Goal: Information Seeking & Learning: Learn about a topic

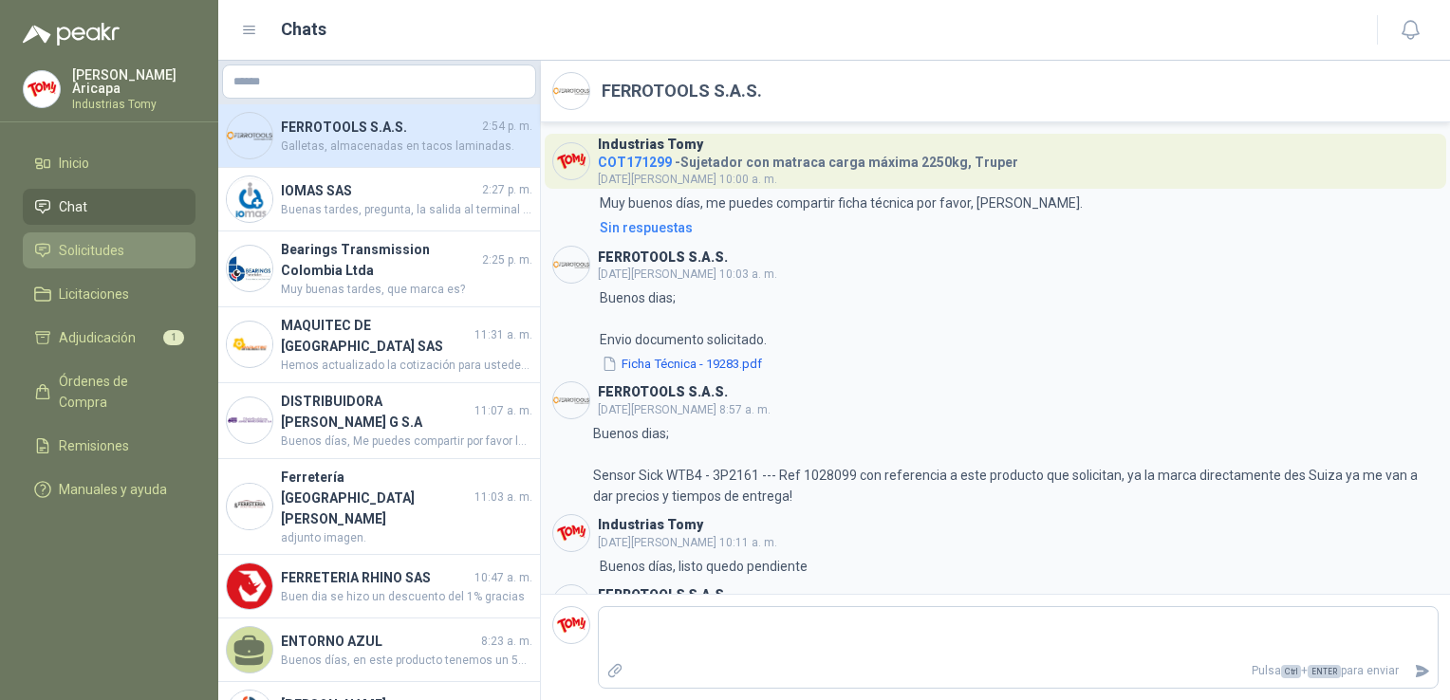
scroll to position [1988, 0]
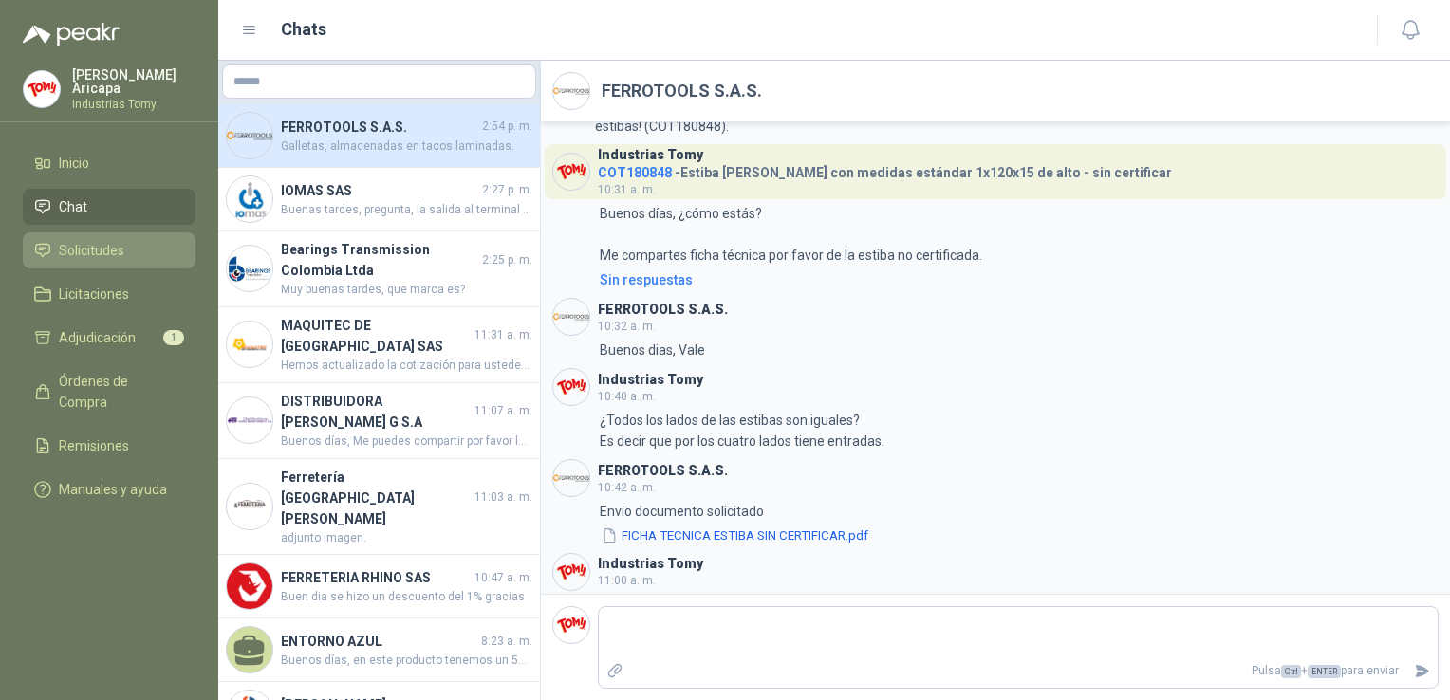
click at [137, 247] on li "Solicitudes" at bounding box center [109, 250] width 150 height 21
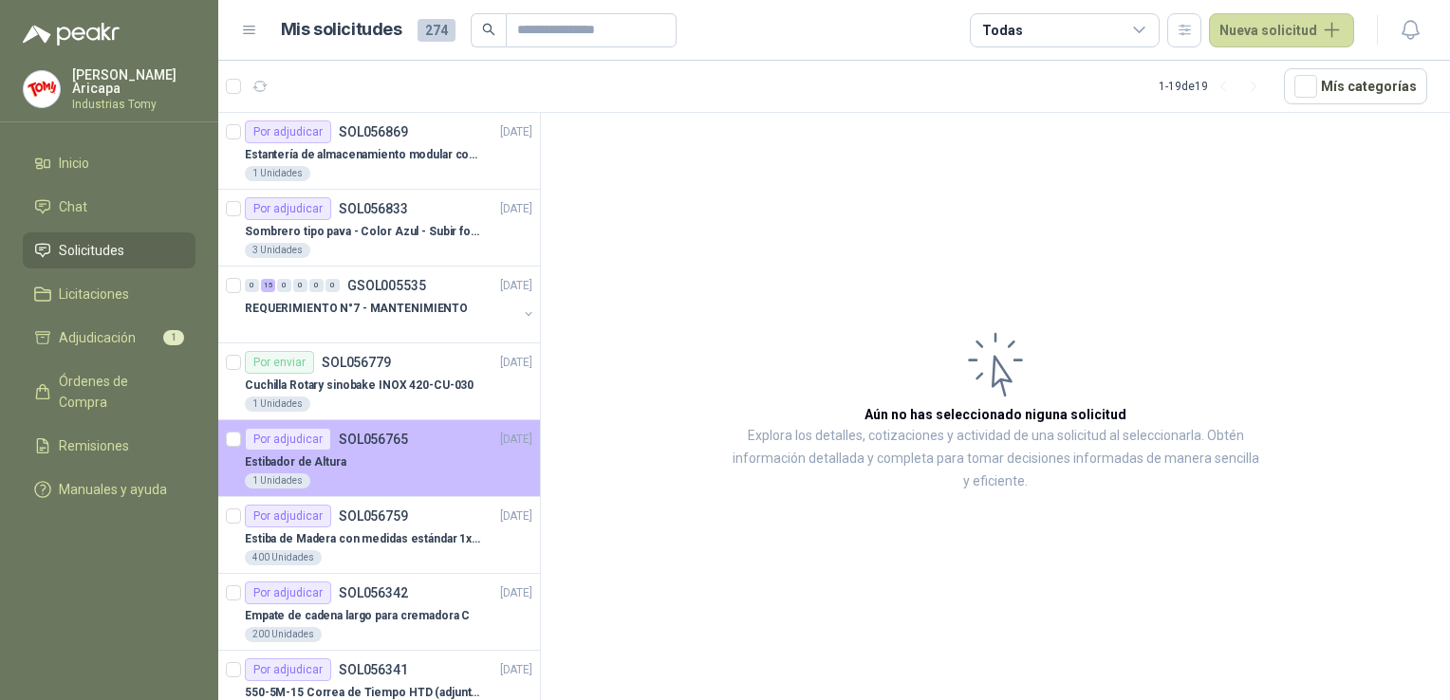
click at [382, 469] on div "Estibador de Altura" at bounding box center [388, 462] width 287 height 23
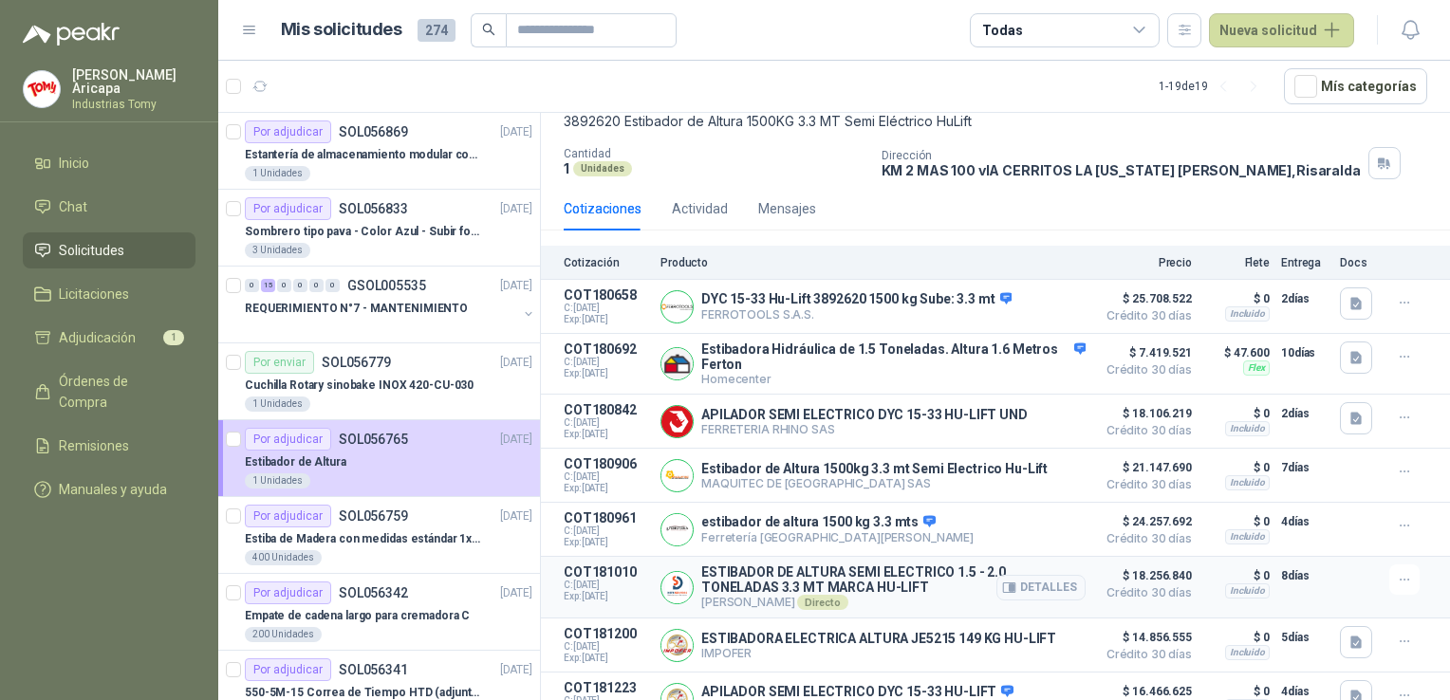
scroll to position [190, 0]
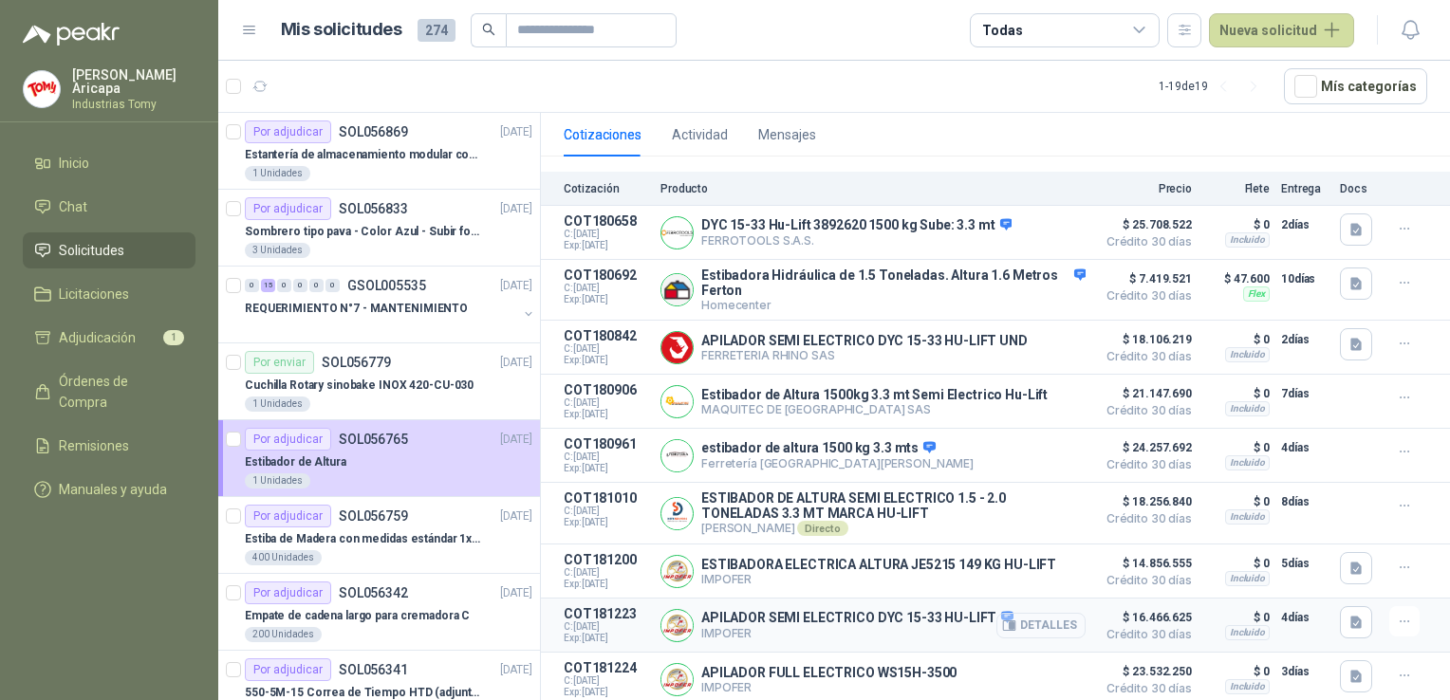
click at [1037, 629] on button "Detalles" at bounding box center [1040, 626] width 89 height 26
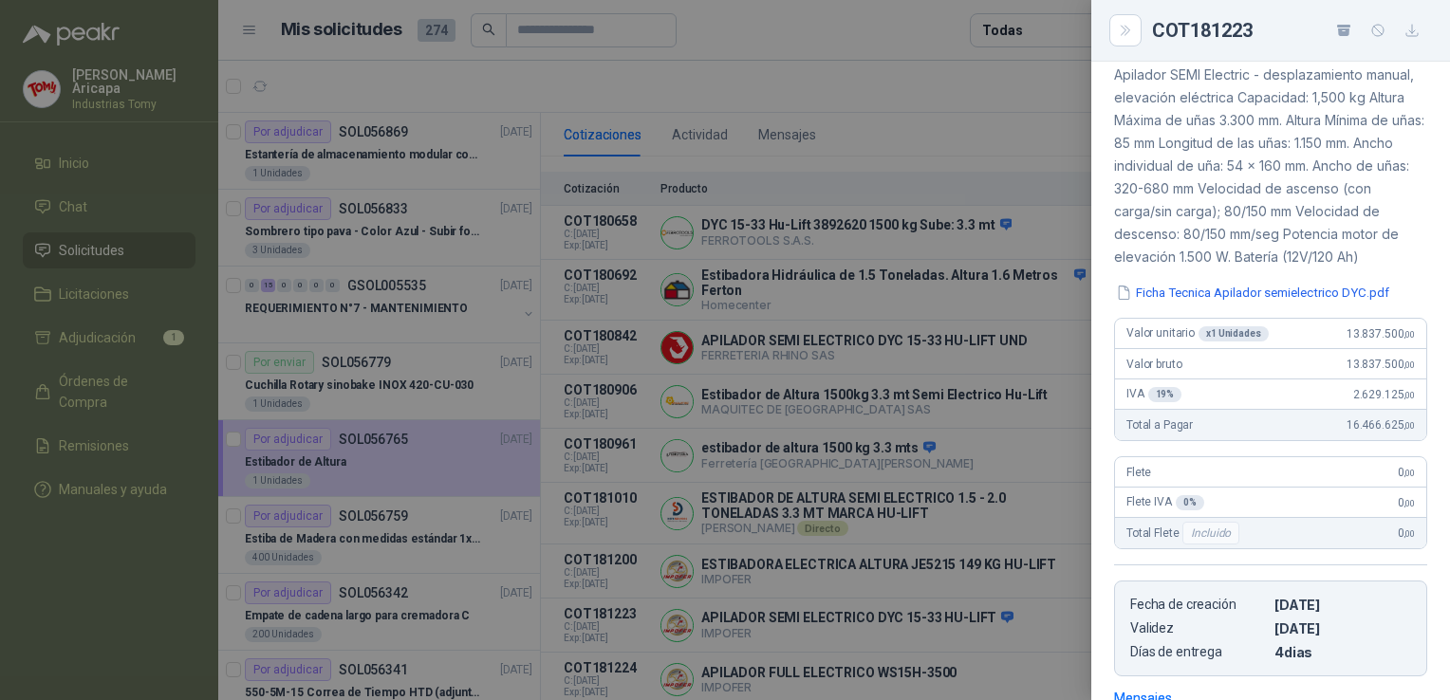
scroll to position [0, 0]
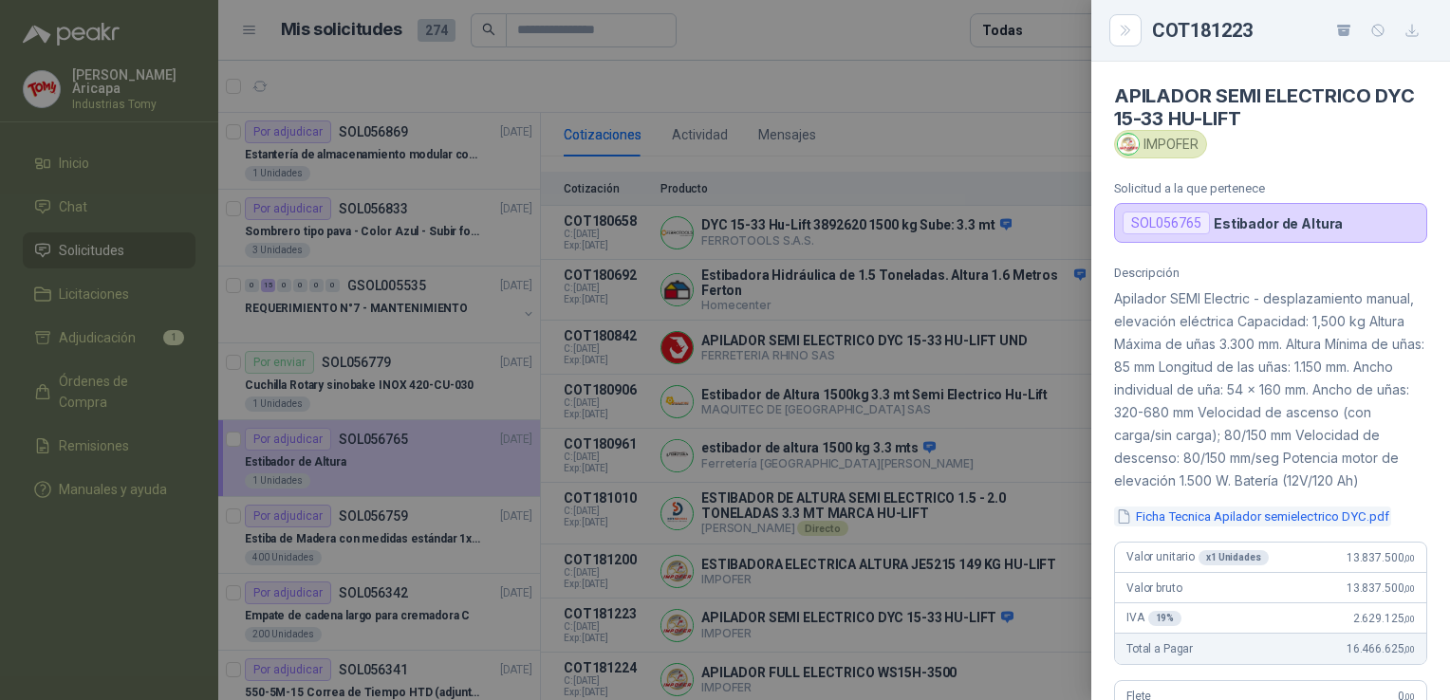
click at [1236, 527] on button "Ficha Tecnica Apilador semielectrico DYC.pdf" at bounding box center [1252, 517] width 277 height 20
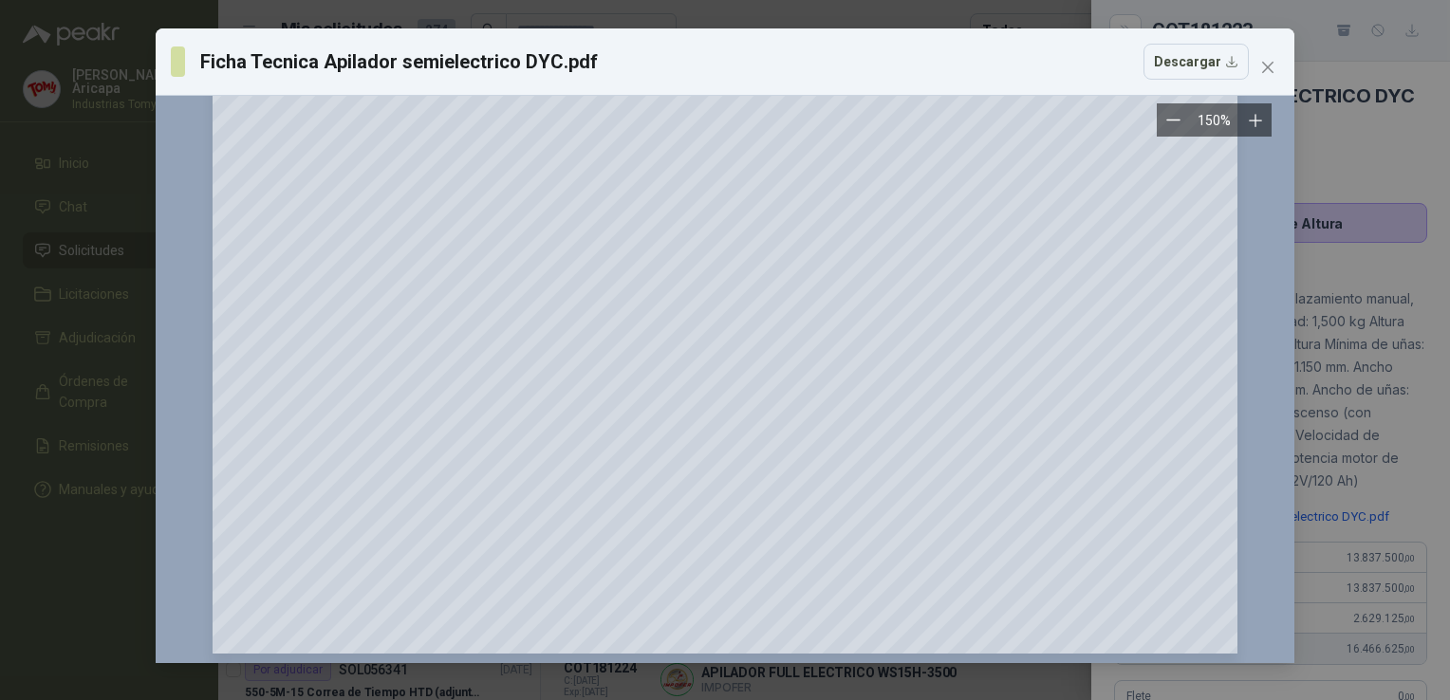
scroll to position [1014, 0]
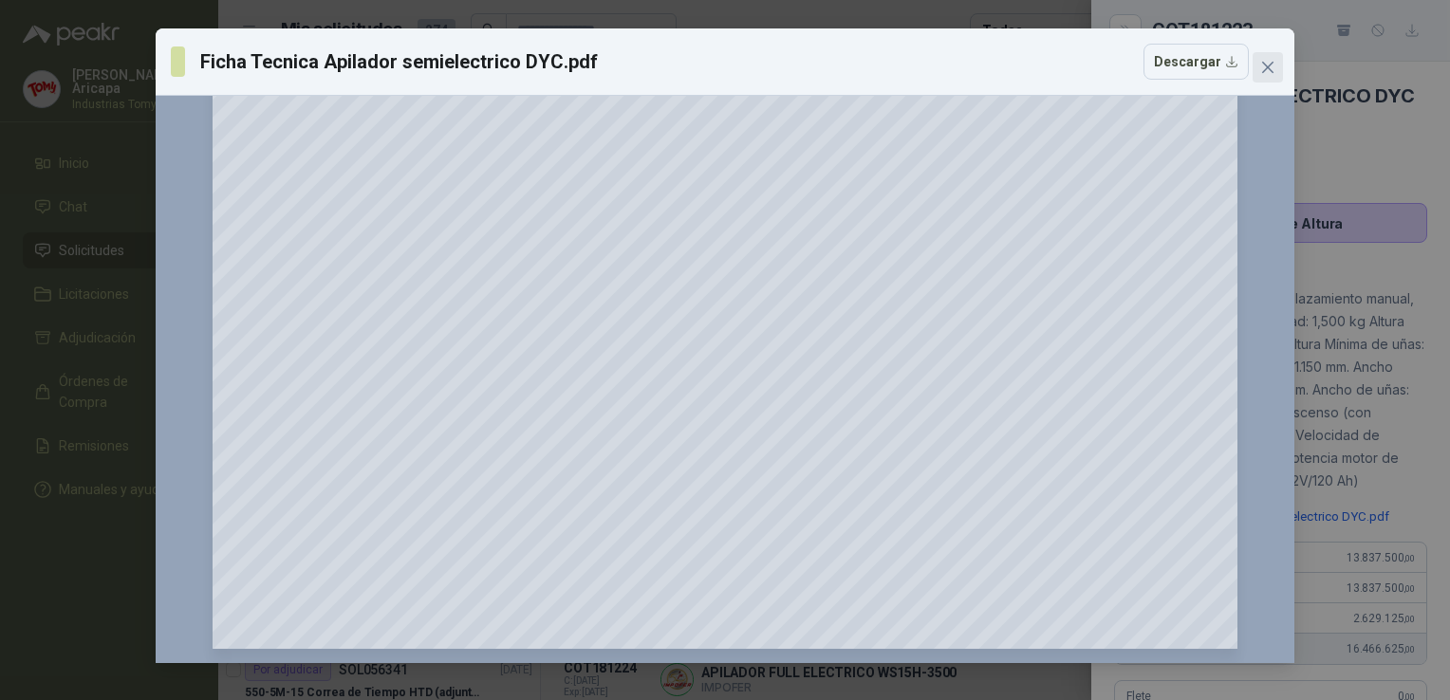
click at [1273, 63] on icon "close" at bounding box center [1267, 67] width 15 height 15
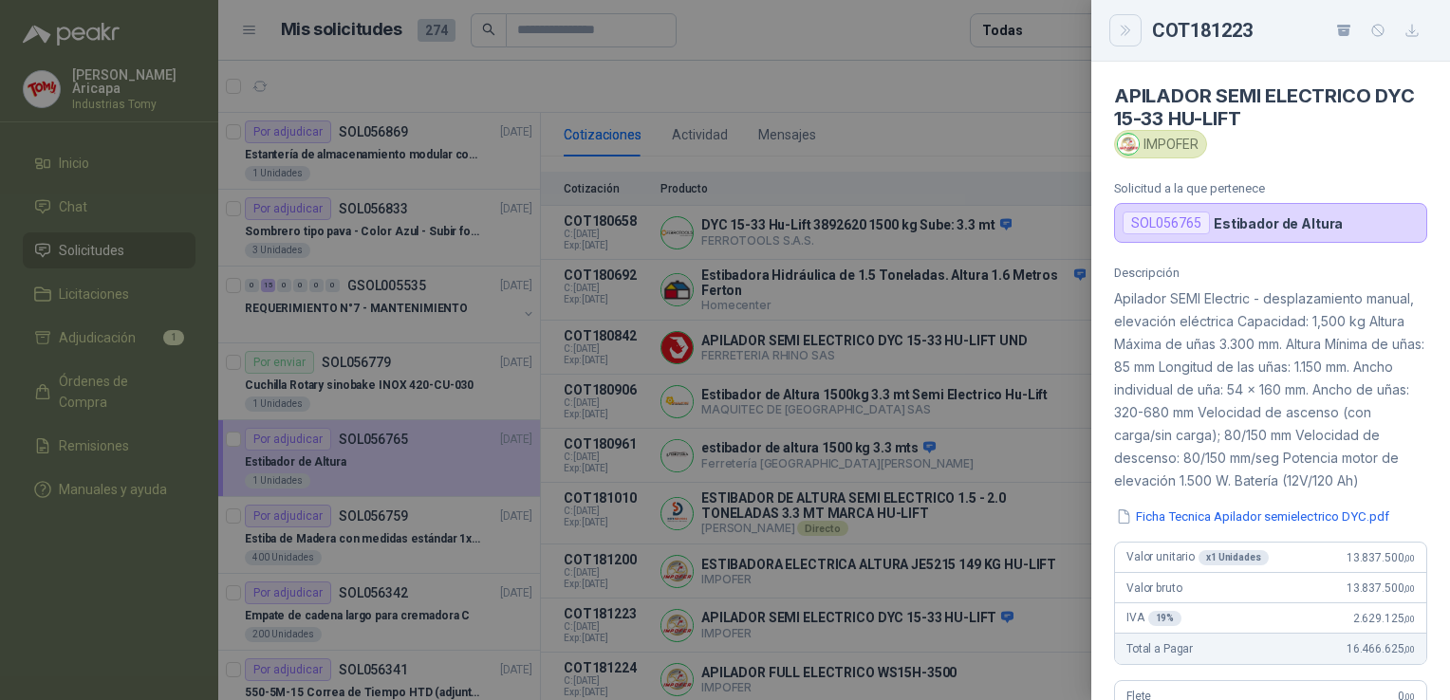
click at [1125, 24] on icon "Close" at bounding box center [1126, 31] width 16 height 16
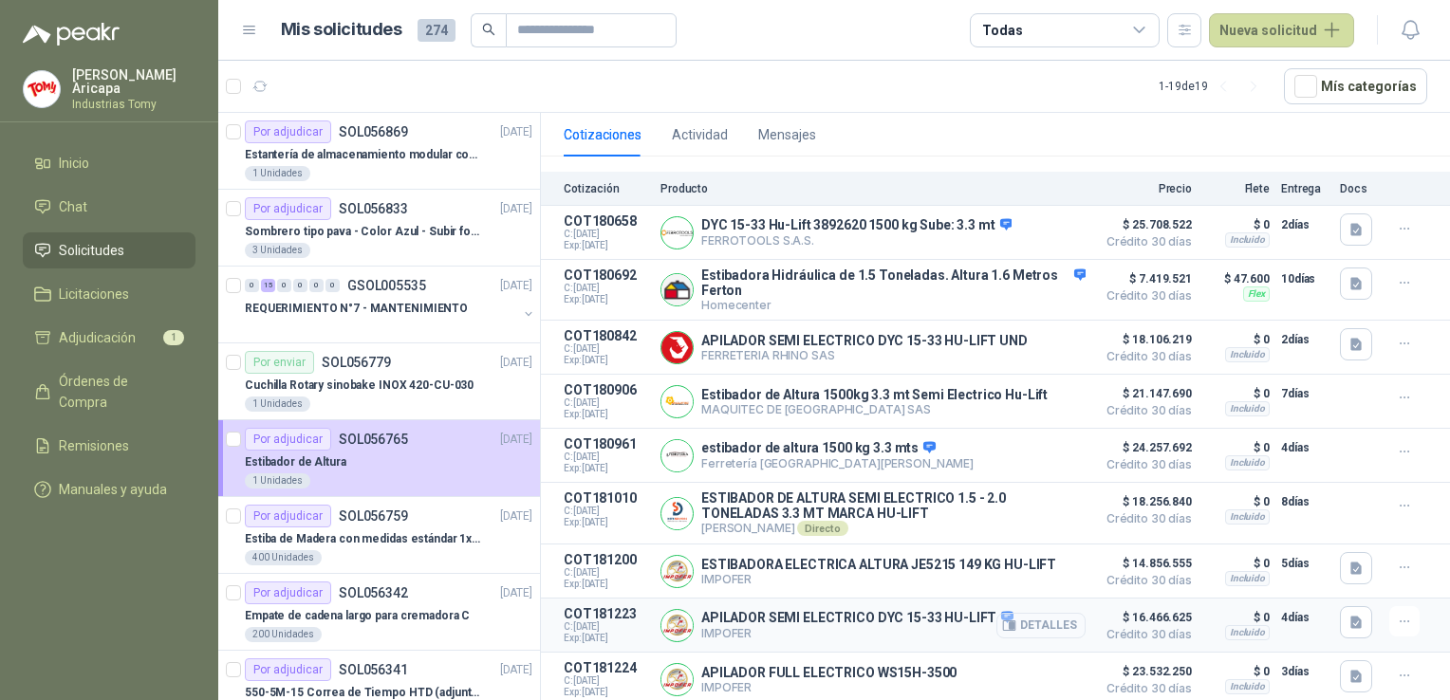
click at [1026, 624] on button "Detalles" at bounding box center [1040, 626] width 89 height 26
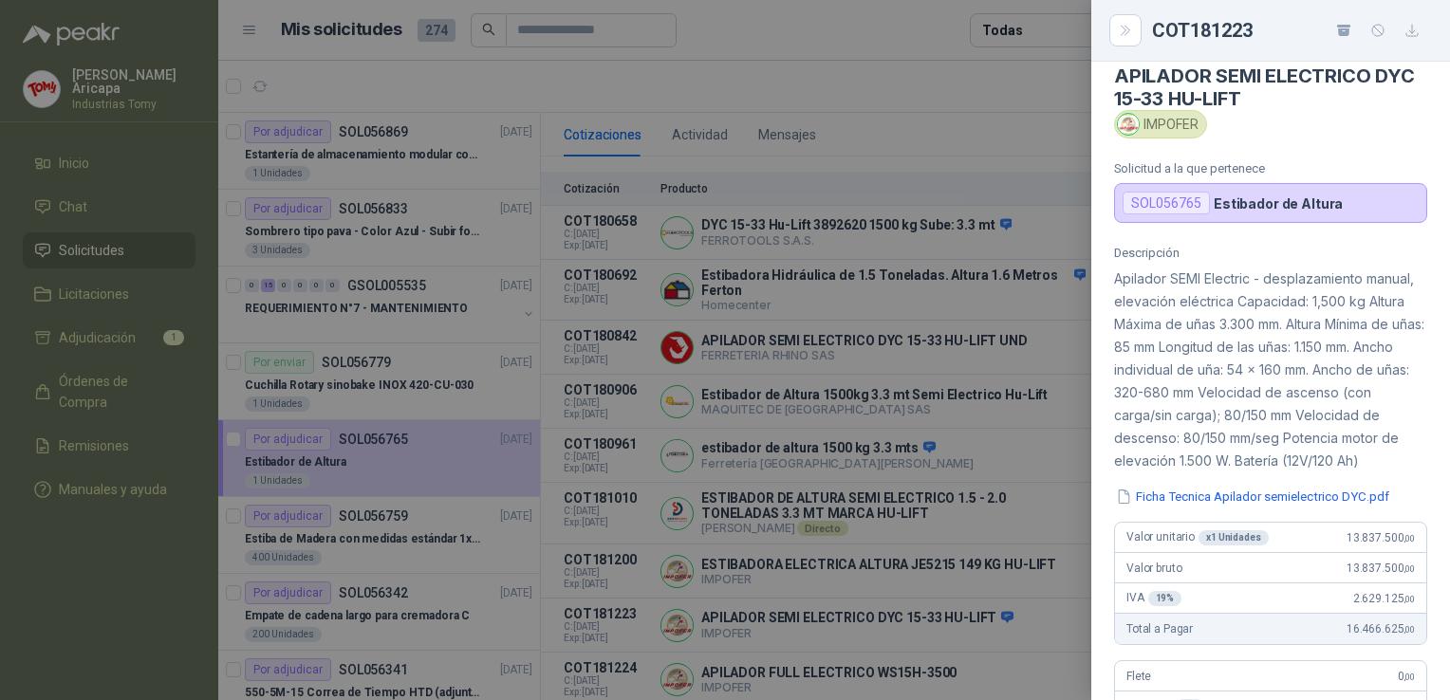
scroll to position [0, 0]
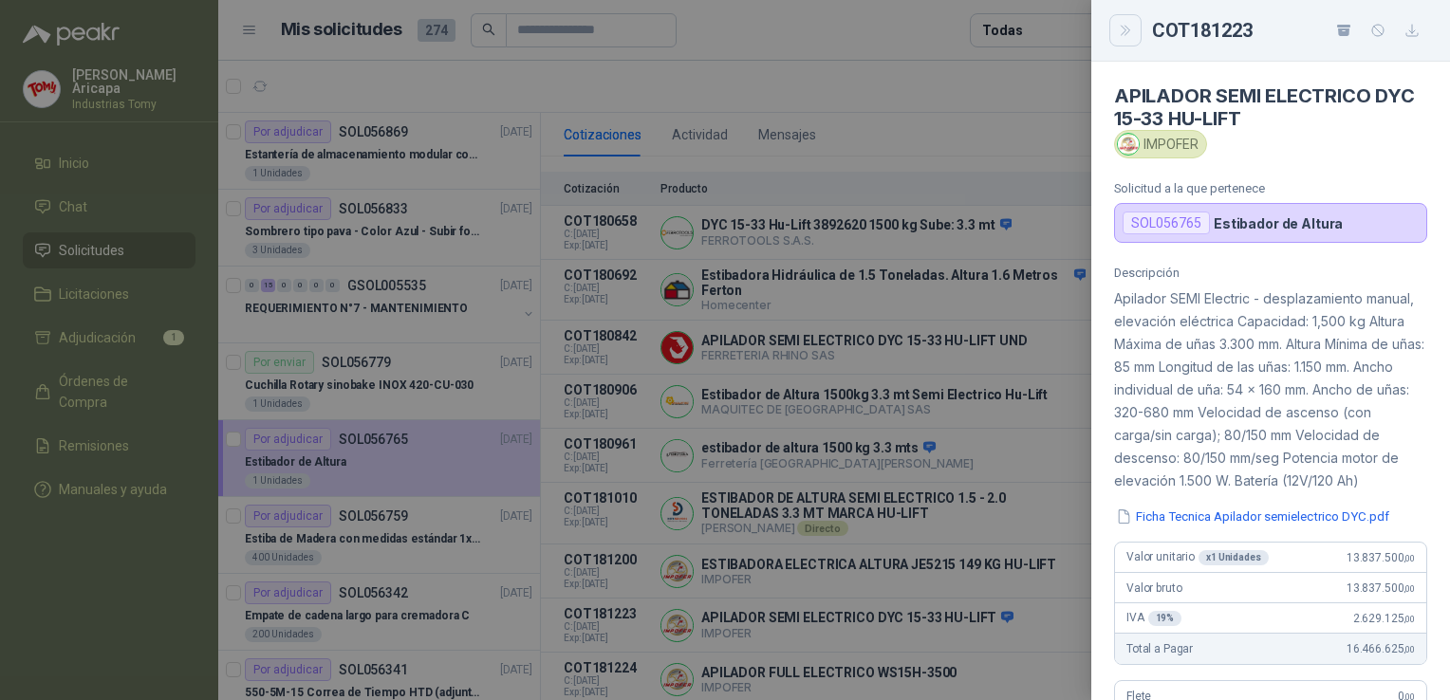
click at [1125, 25] on icon "Close" at bounding box center [1126, 31] width 16 height 16
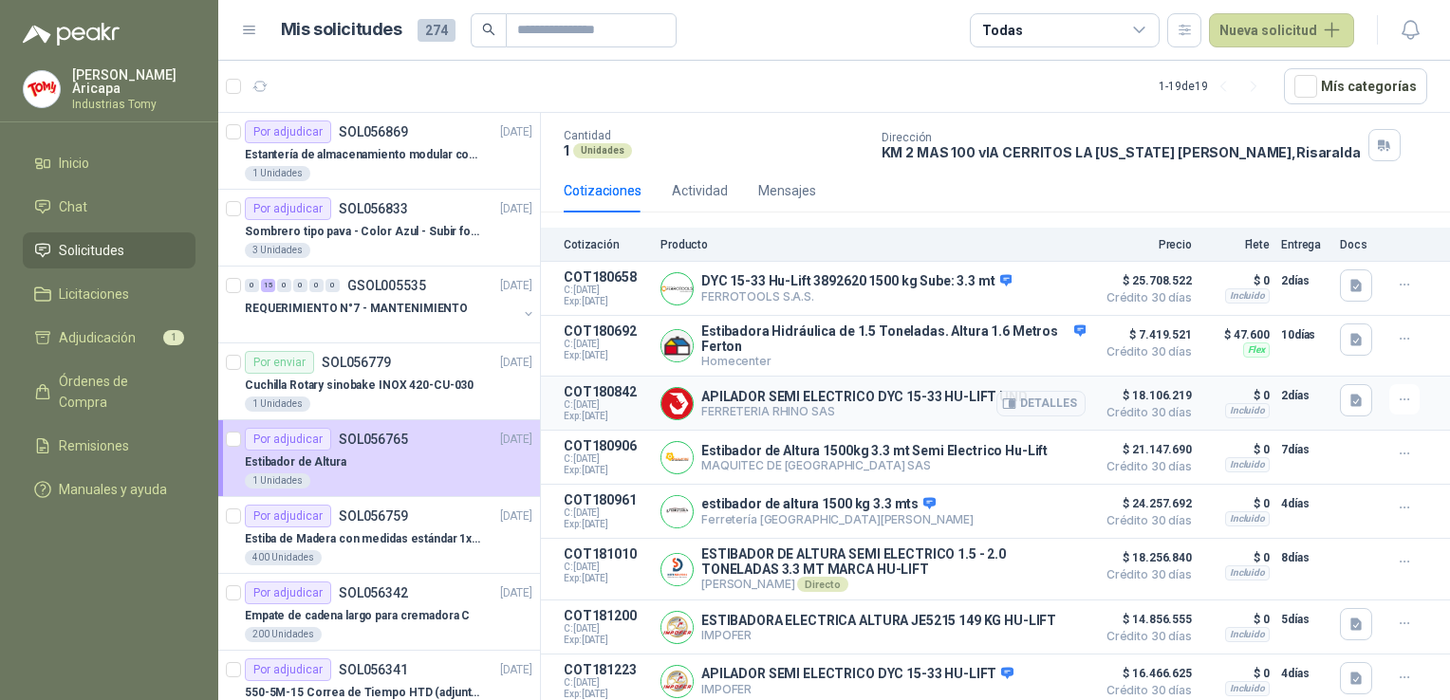
scroll to position [190, 0]
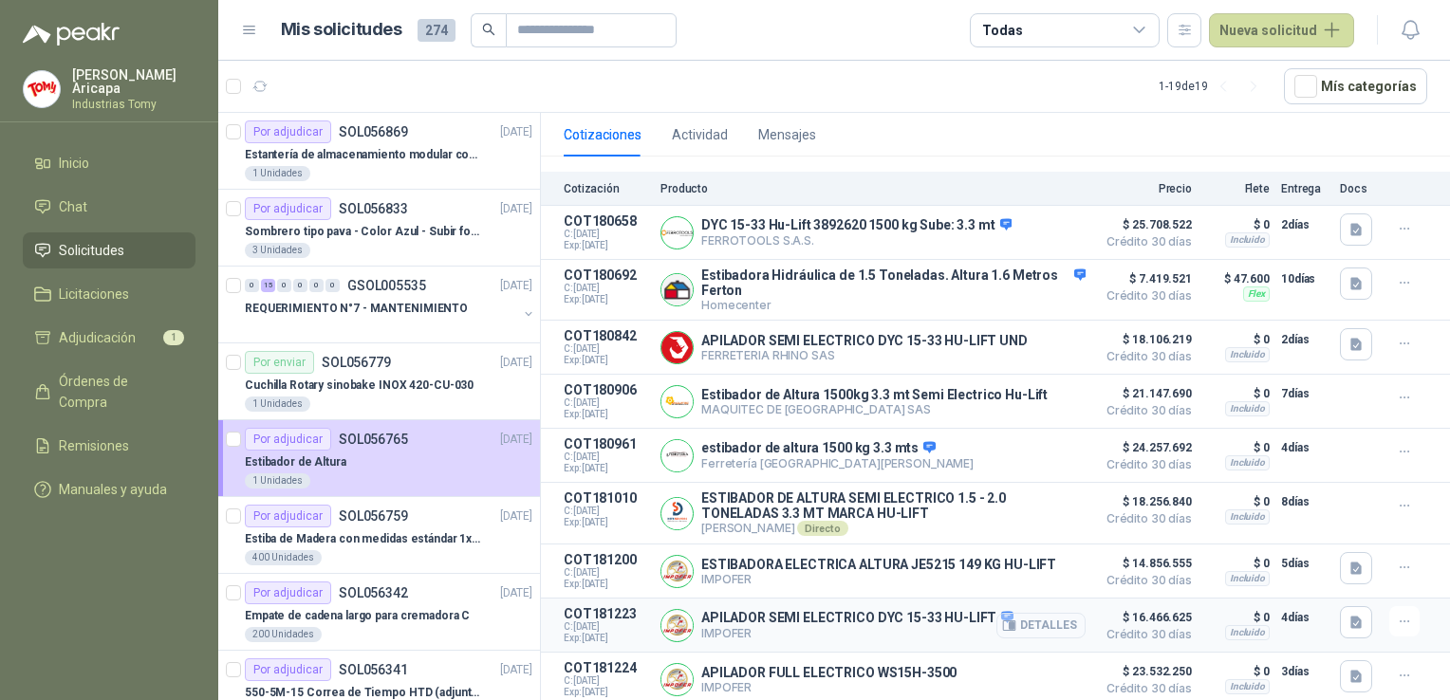
click at [1031, 621] on button "Detalles" at bounding box center [1040, 626] width 89 height 26
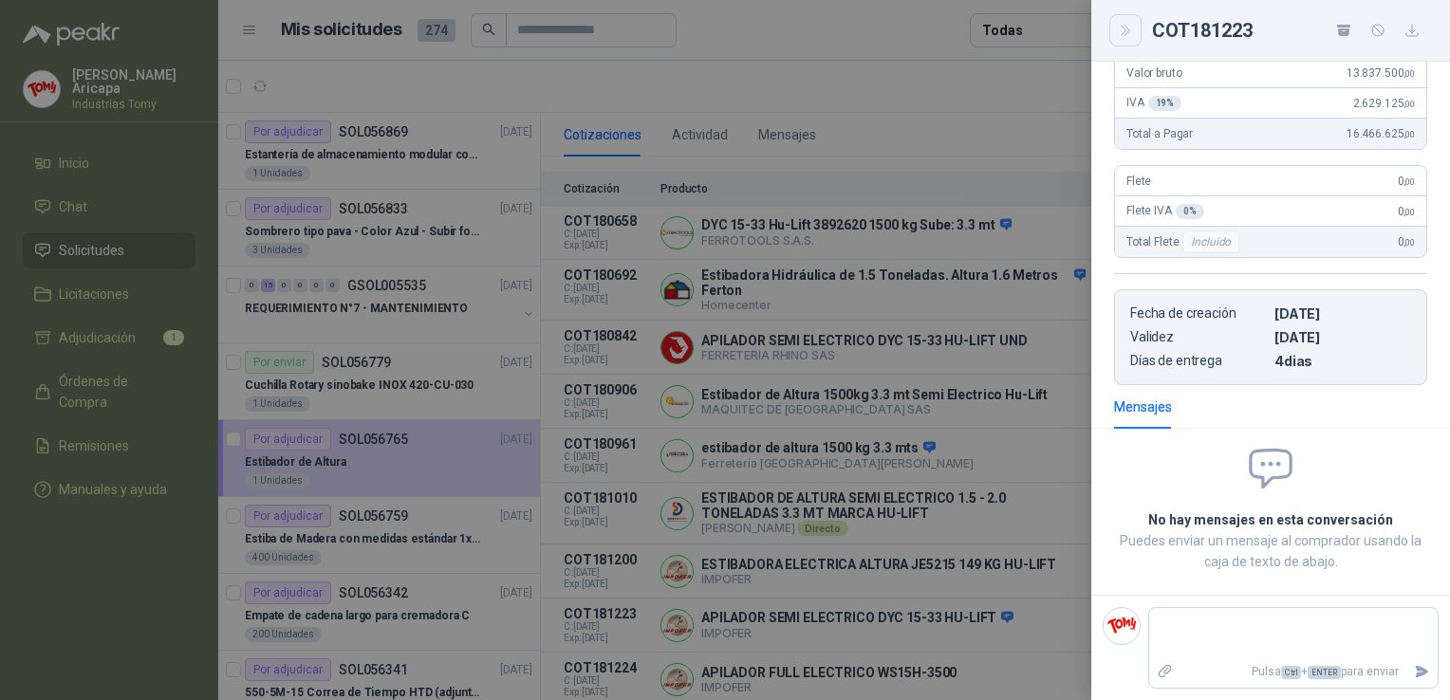
click at [1127, 30] on icon "Close" at bounding box center [1126, 31] width 16 height 16
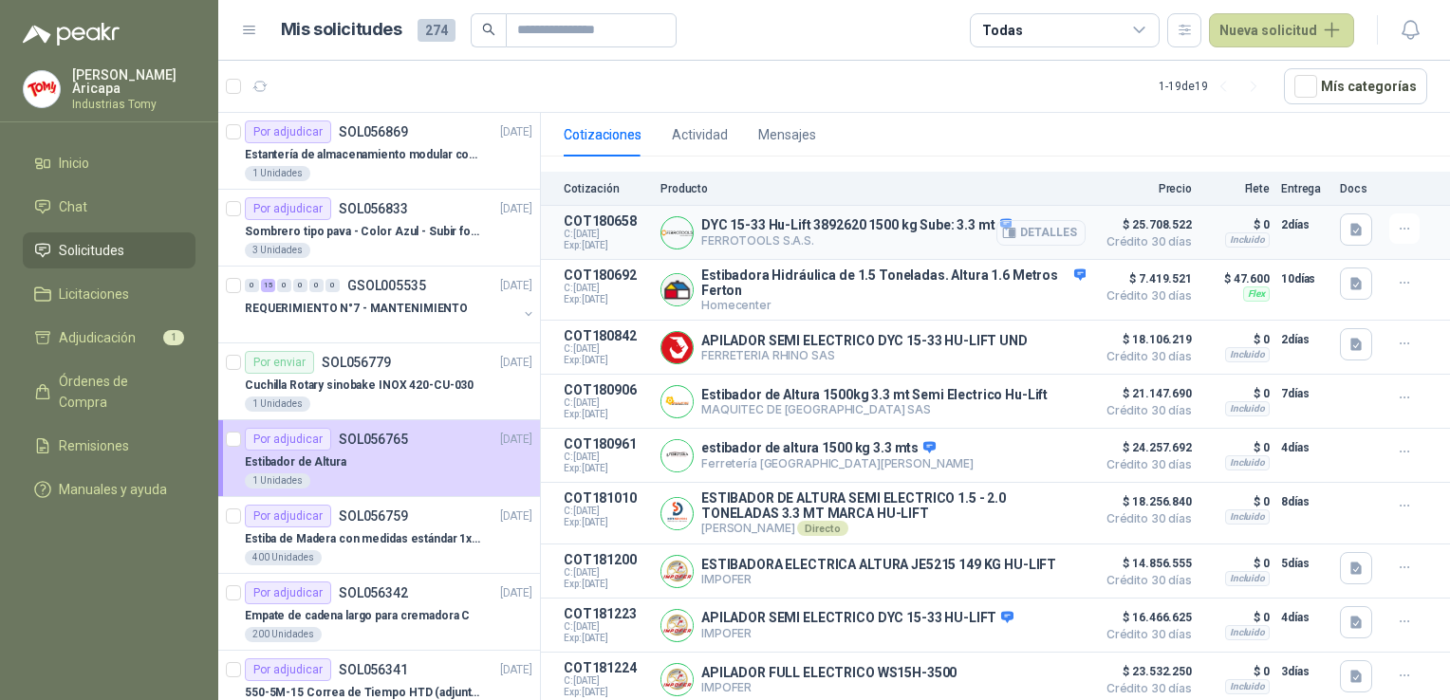
click at [1036, 220] on button "Detalles" at bounding box center [1040, 233] width 89 height 26
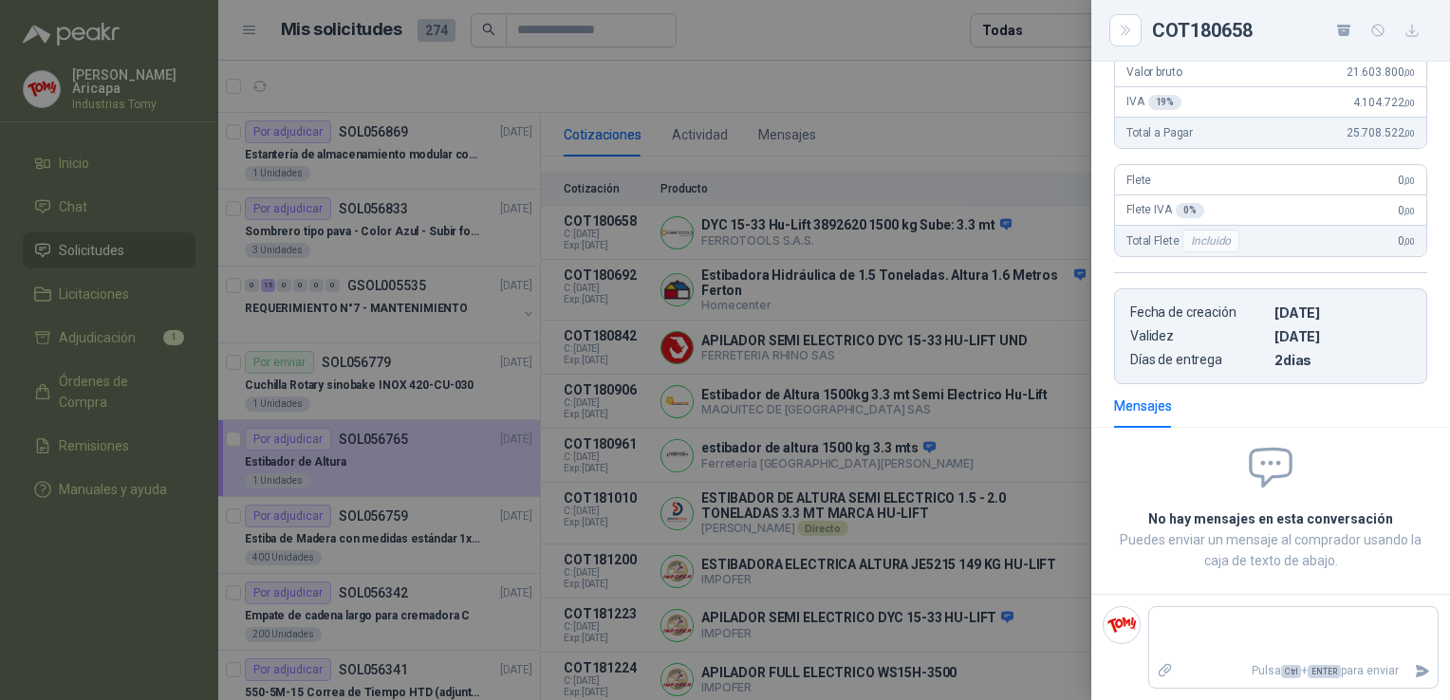
scroll to position [0, 0]
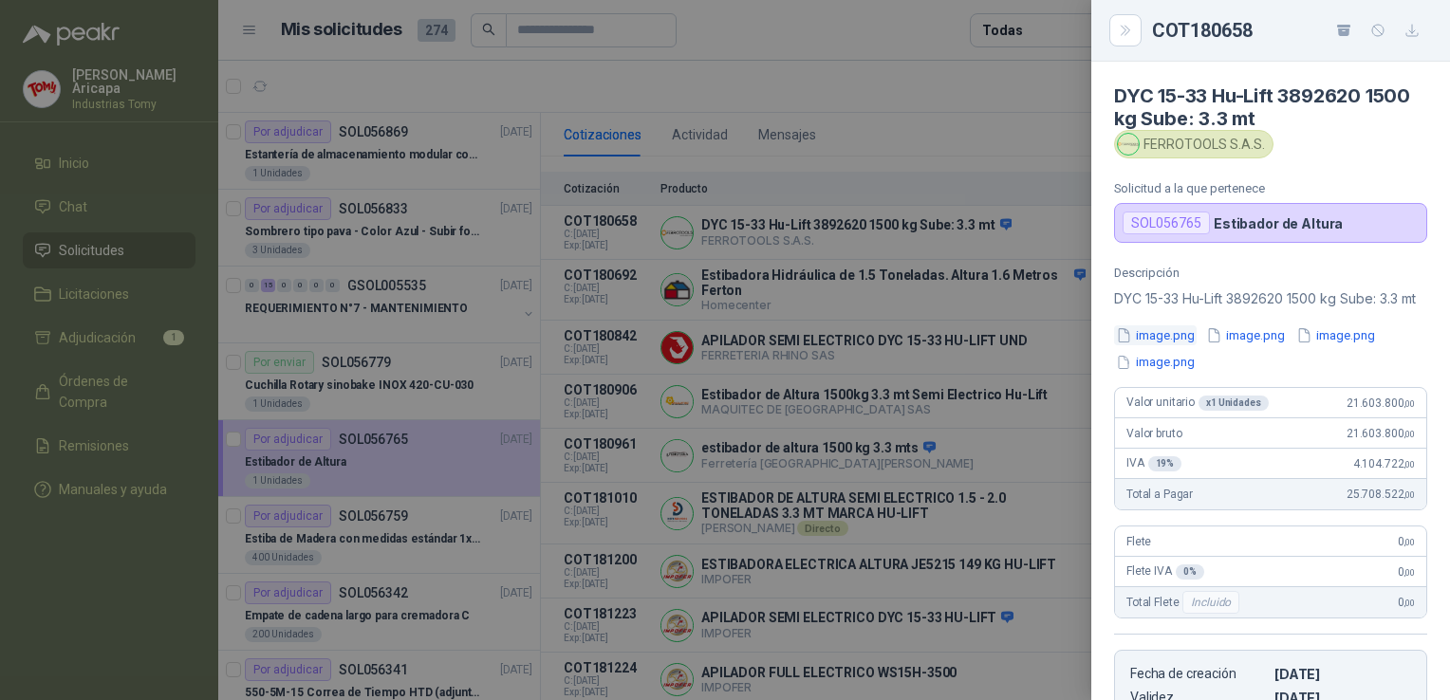
click at [1162, 345] on button "image.png" at bounding box center [1155, 335] width 83 height 20
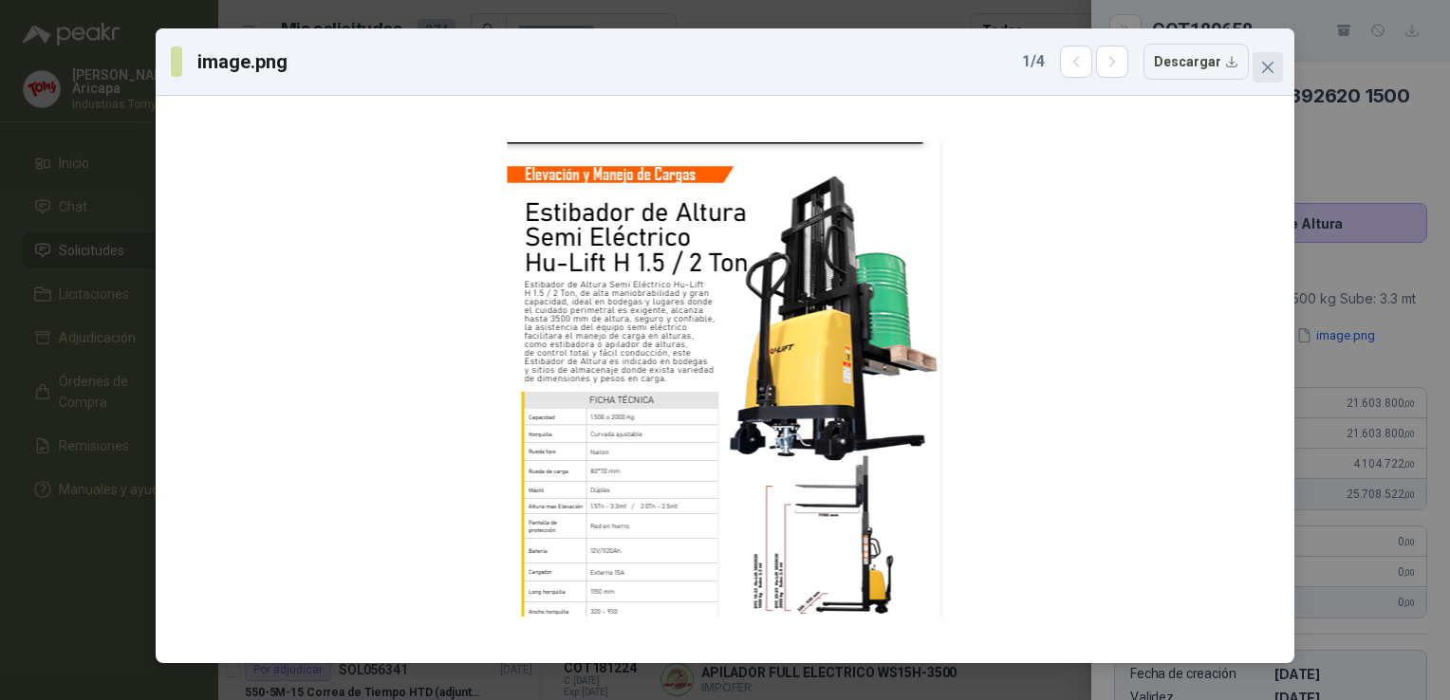
click at [1274, 64] on icon "close" at bounding box center [1267, 67] width 15 height 15
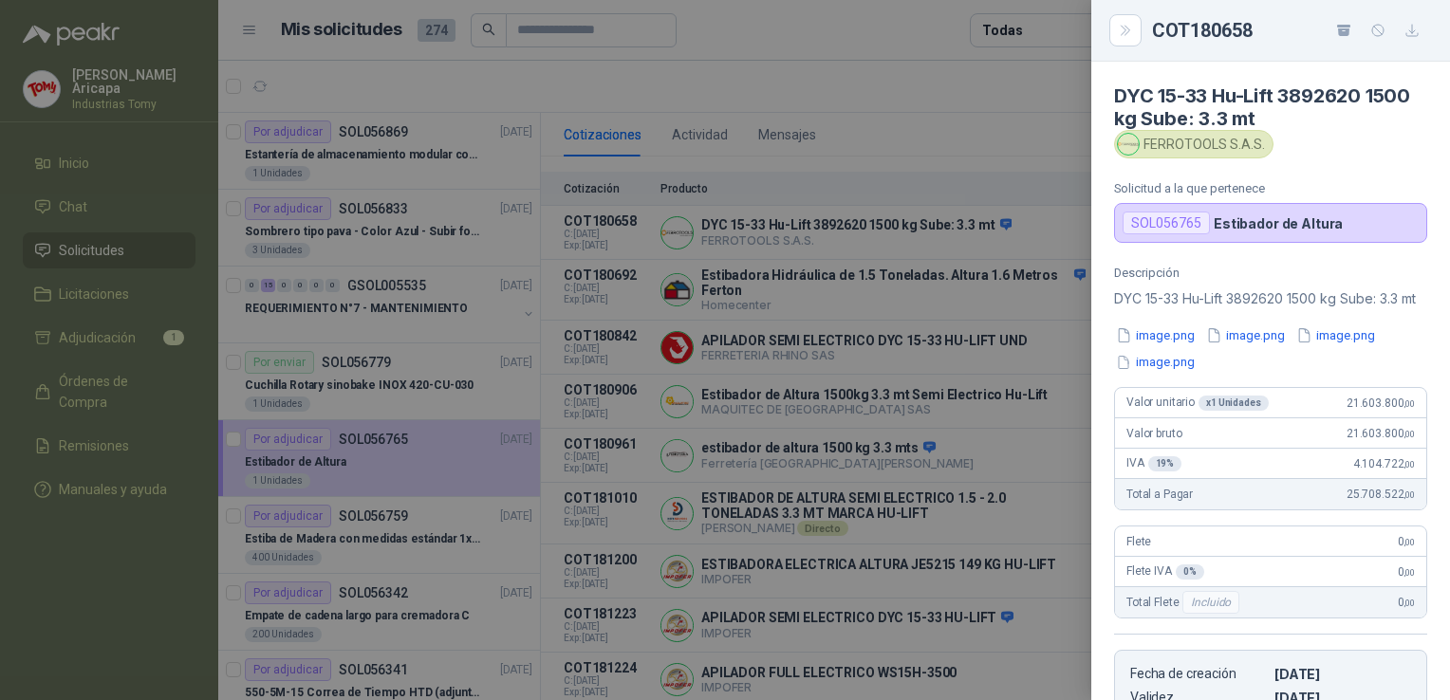
click at [947, 73] on div at bounding box center [725, 350] width 1450 height 700
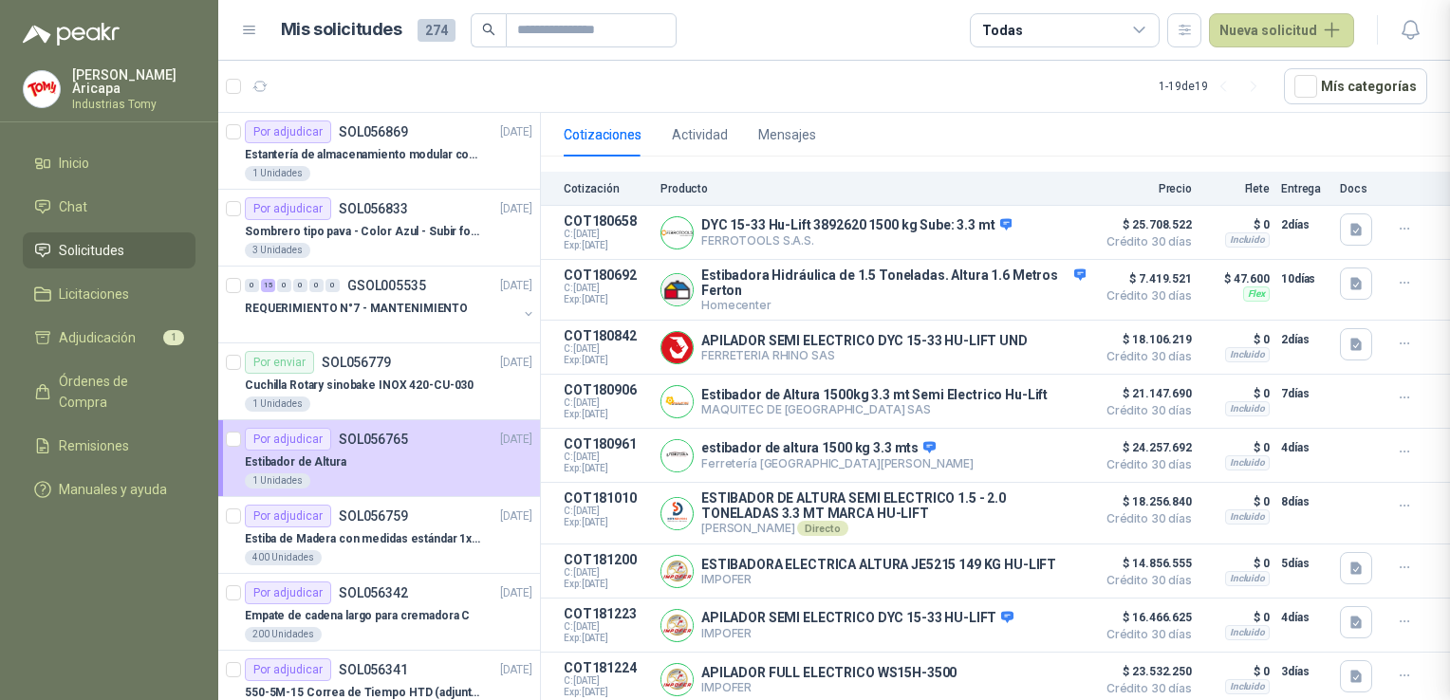
scroll to position [380, 0]
click at [1036, 514] on button "Detalles" at bounding box center [1040, 514] width 89 height 26
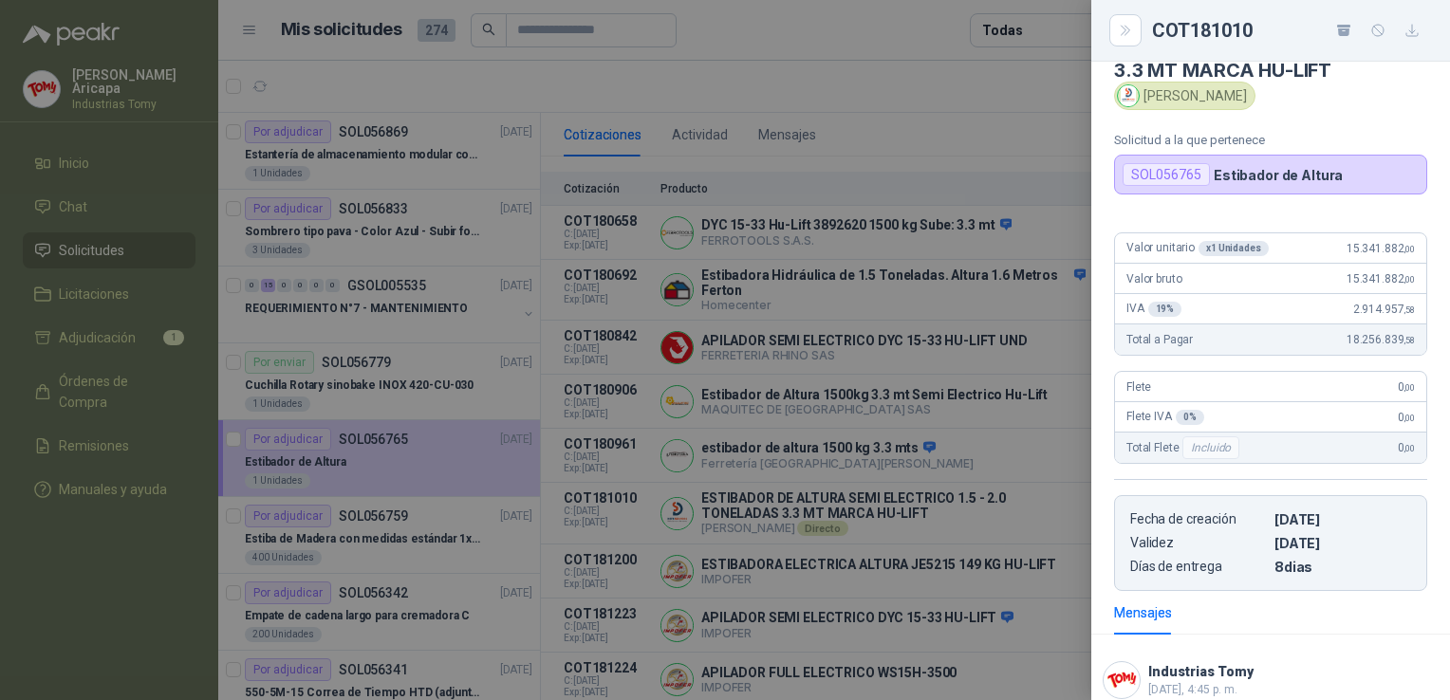
scroll to position [0, 0]
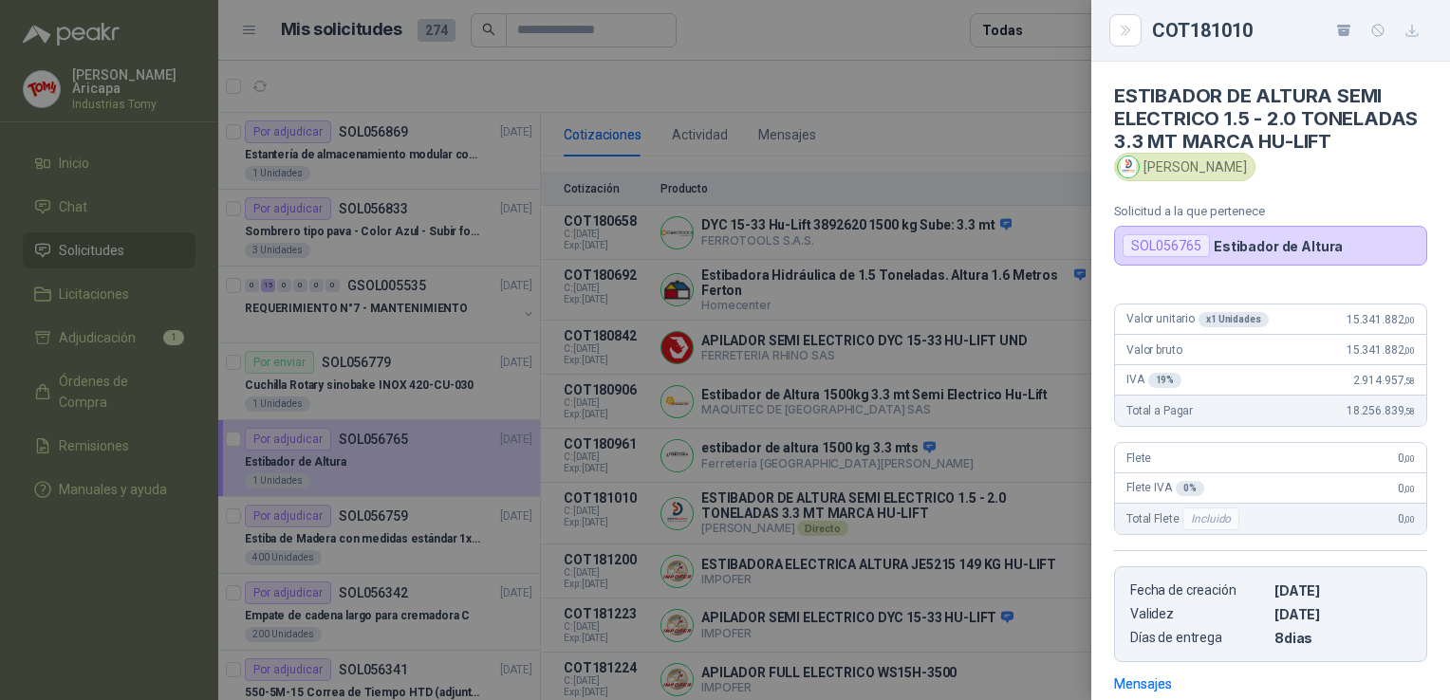
click at [1016, 154] on div at bounding box center [725, 350] width 1450 height 700
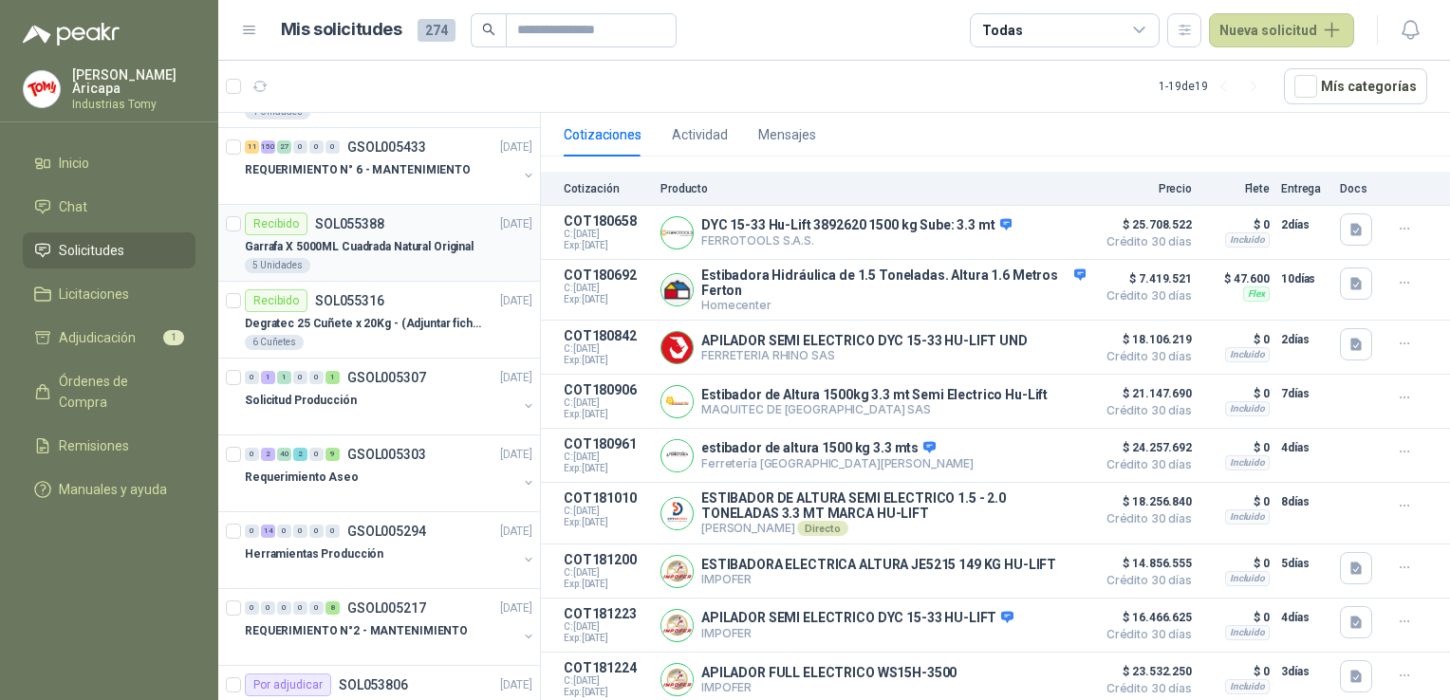
scroll to position [888, 0]
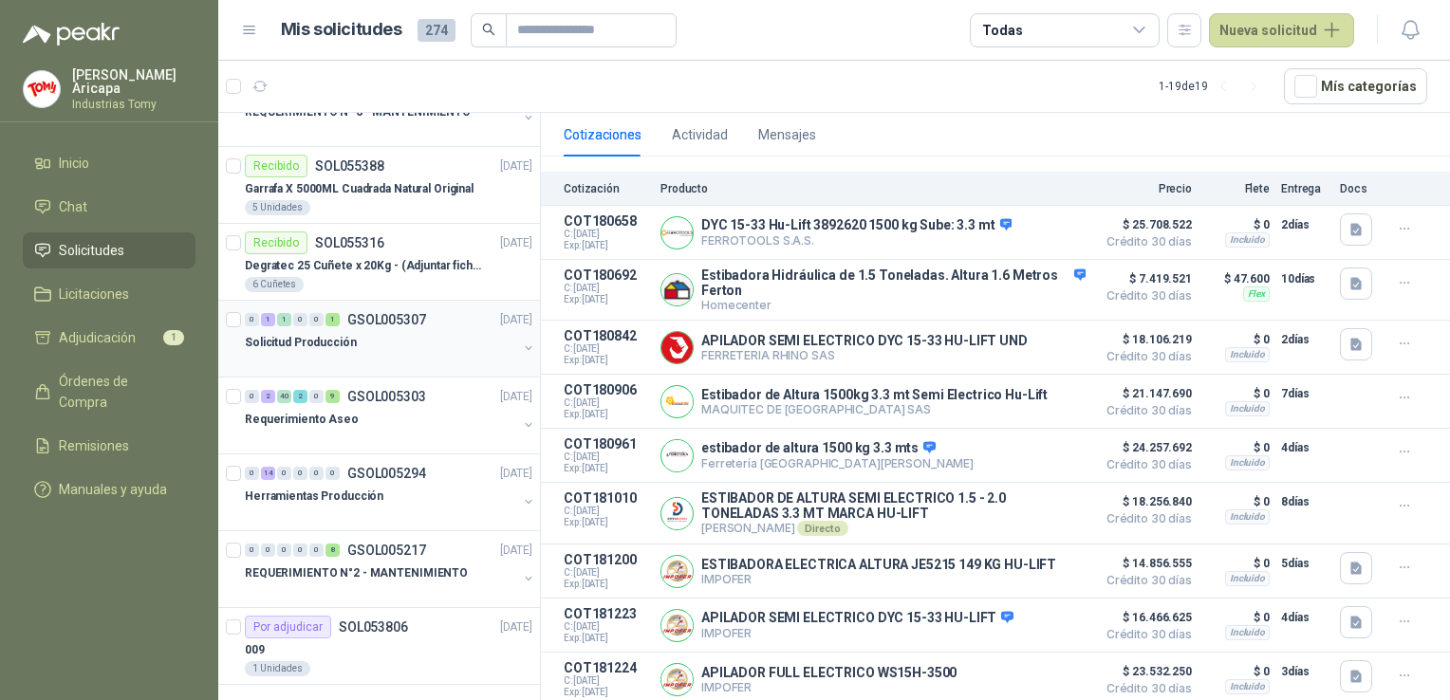
click at [304, 334] on p "Solicitud Producción" at bounding box center [301, 343] width 112 height 18
